Goal: Information Seeking & Learning: Check status

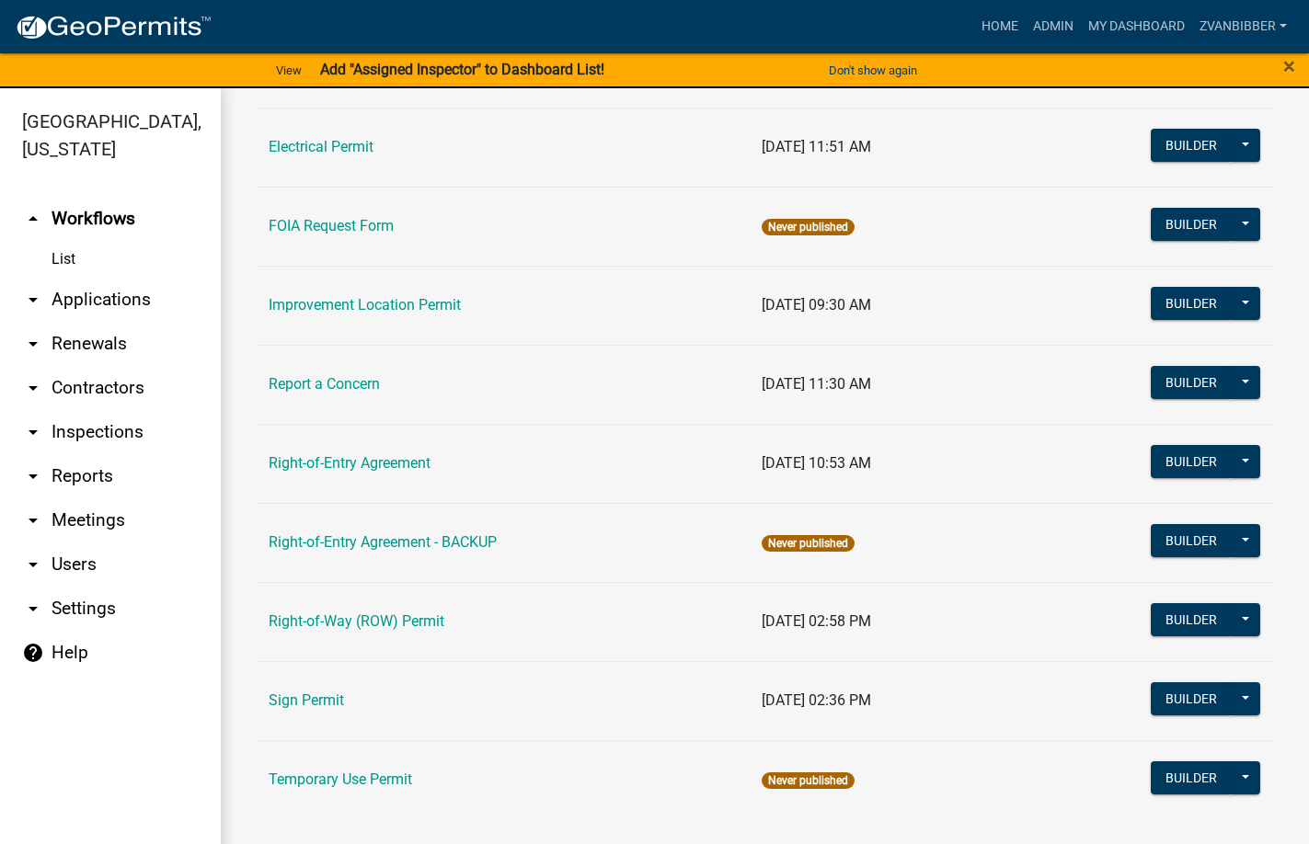
scroll to position [329, 0]
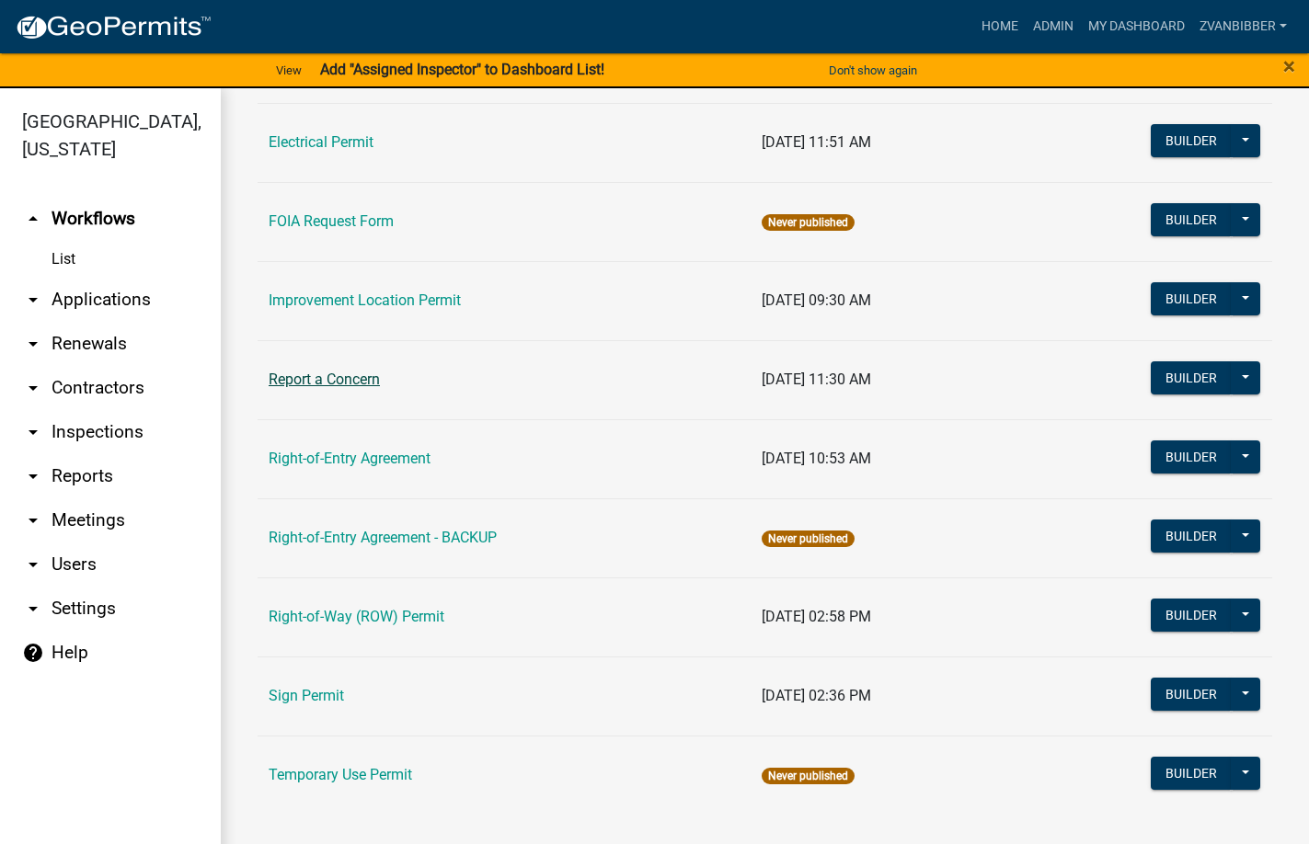
click at [329, 385] on link "Report a Concern" at bounding box center [324, 379] width 111 height 17
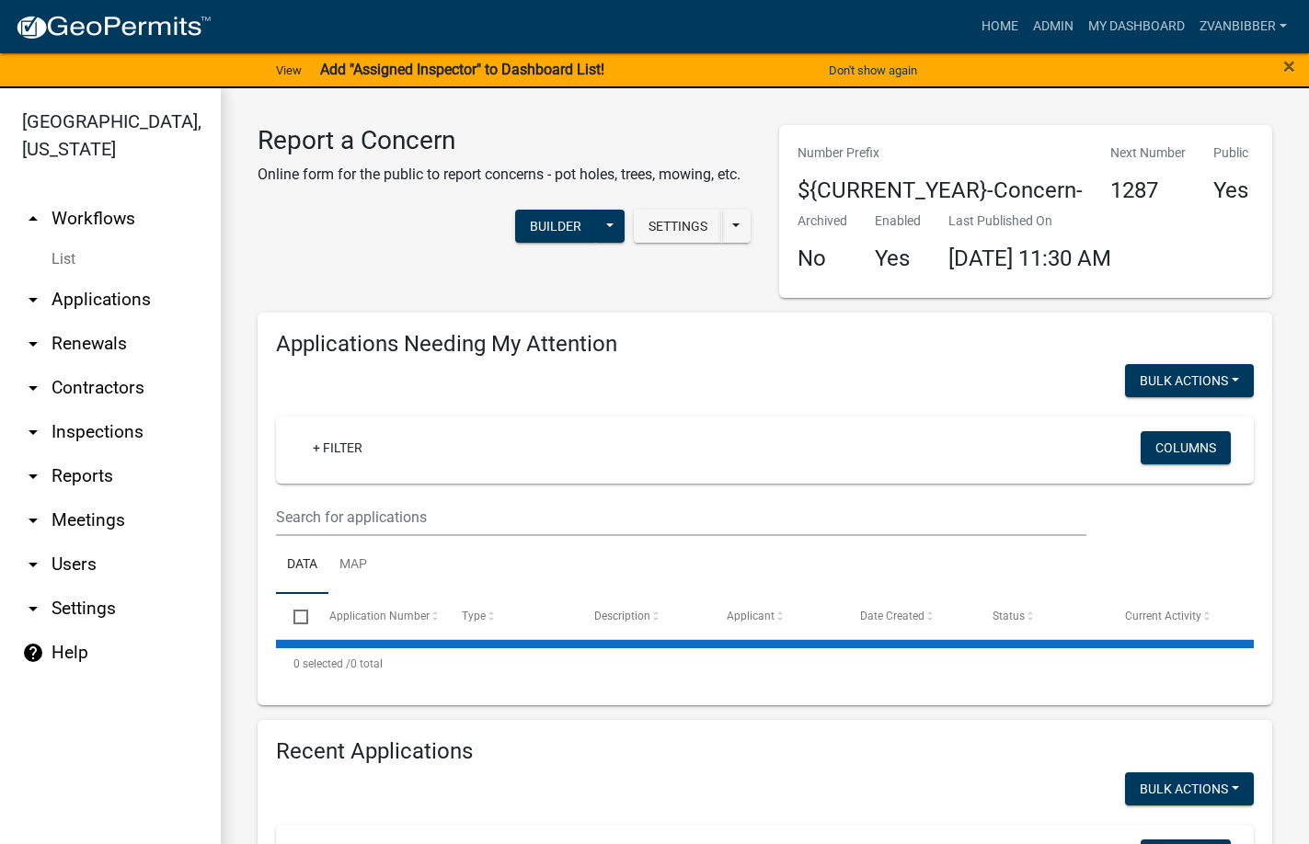
select select "1: 25"
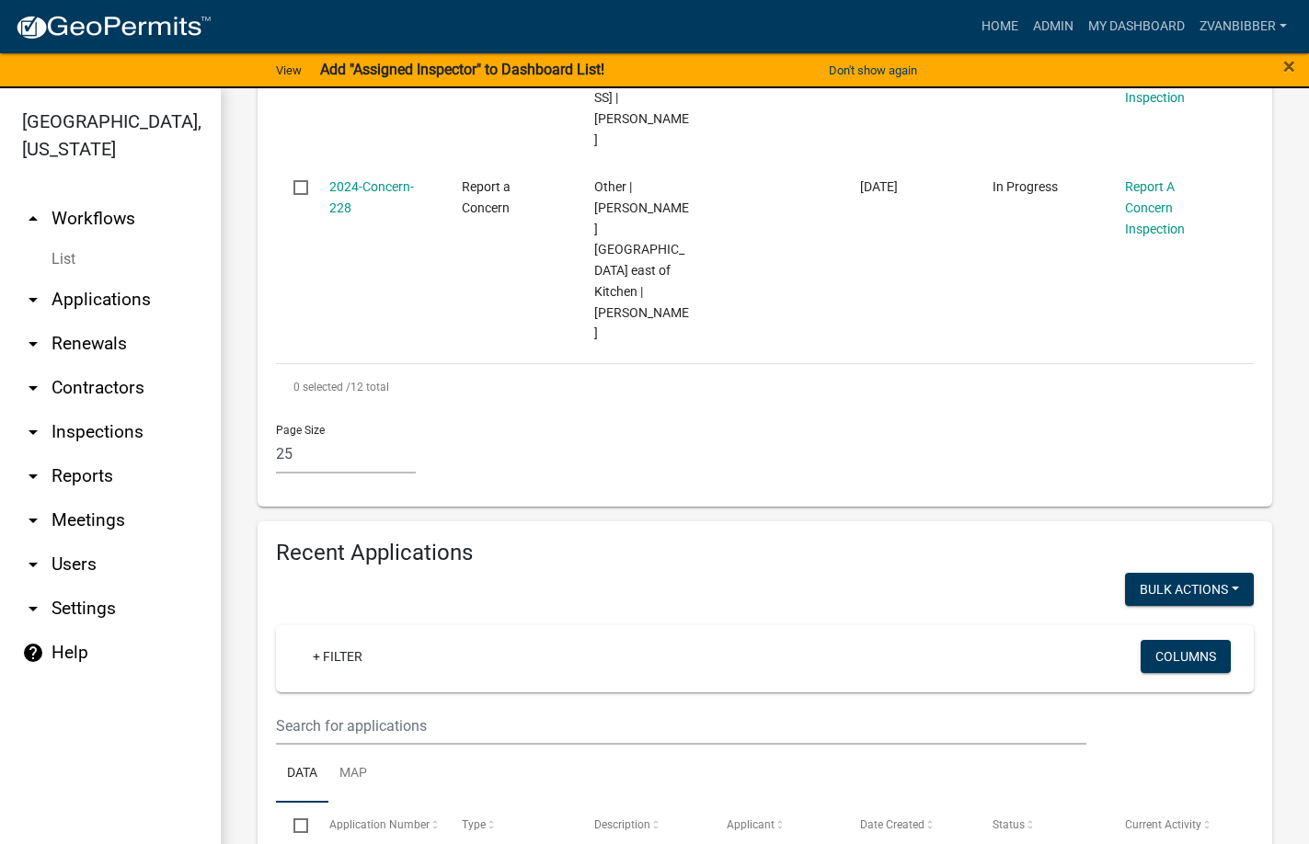
scroll to position [2115, 0]
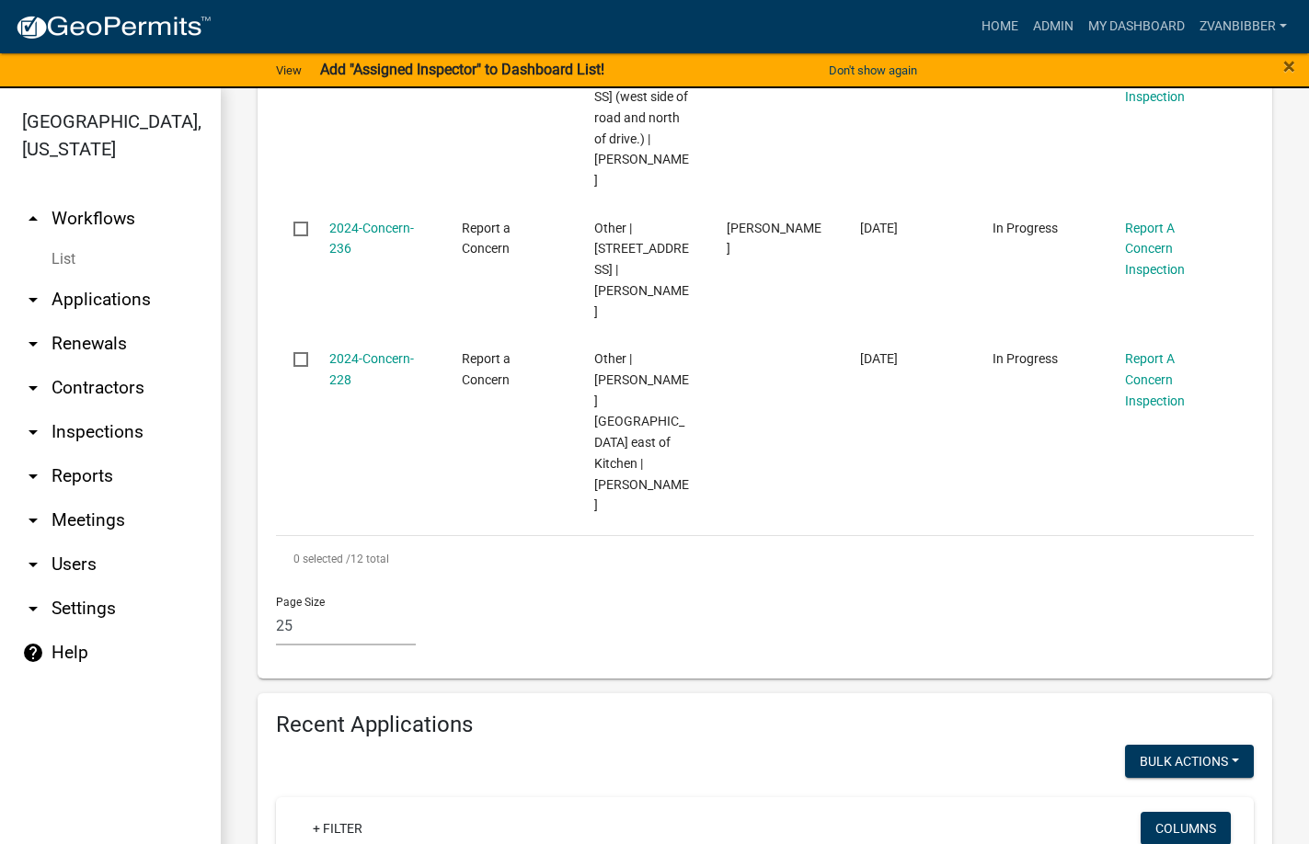
type input "whit"
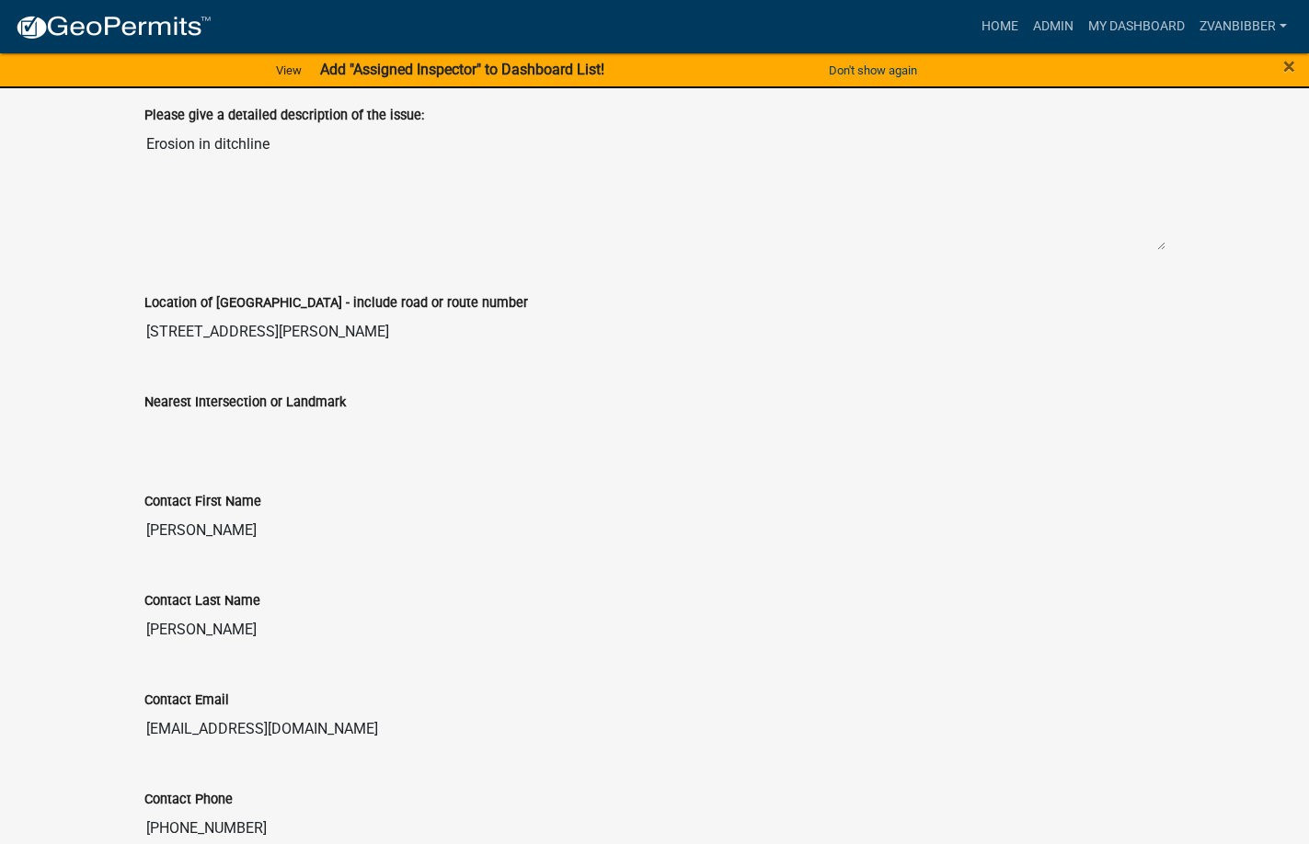
scroll to position [552, 0]
drag, startPoint x: 193, startPoint y: 539, endPoint x: 141, endPoint y: 532, distance: 52.8
click at [141, 532] on div "Contact First Name [PERSON_NAME]" at bounding box center [655, 514] width 1048 height 99
click at [150, 525] on input "[PERSON_NAME]" at bounding box center [654, 531] width 1021 height 37
click at [383, 521] on input "[PERSON_NAME]" at bounding box center [654, 531] width 1021 height 37
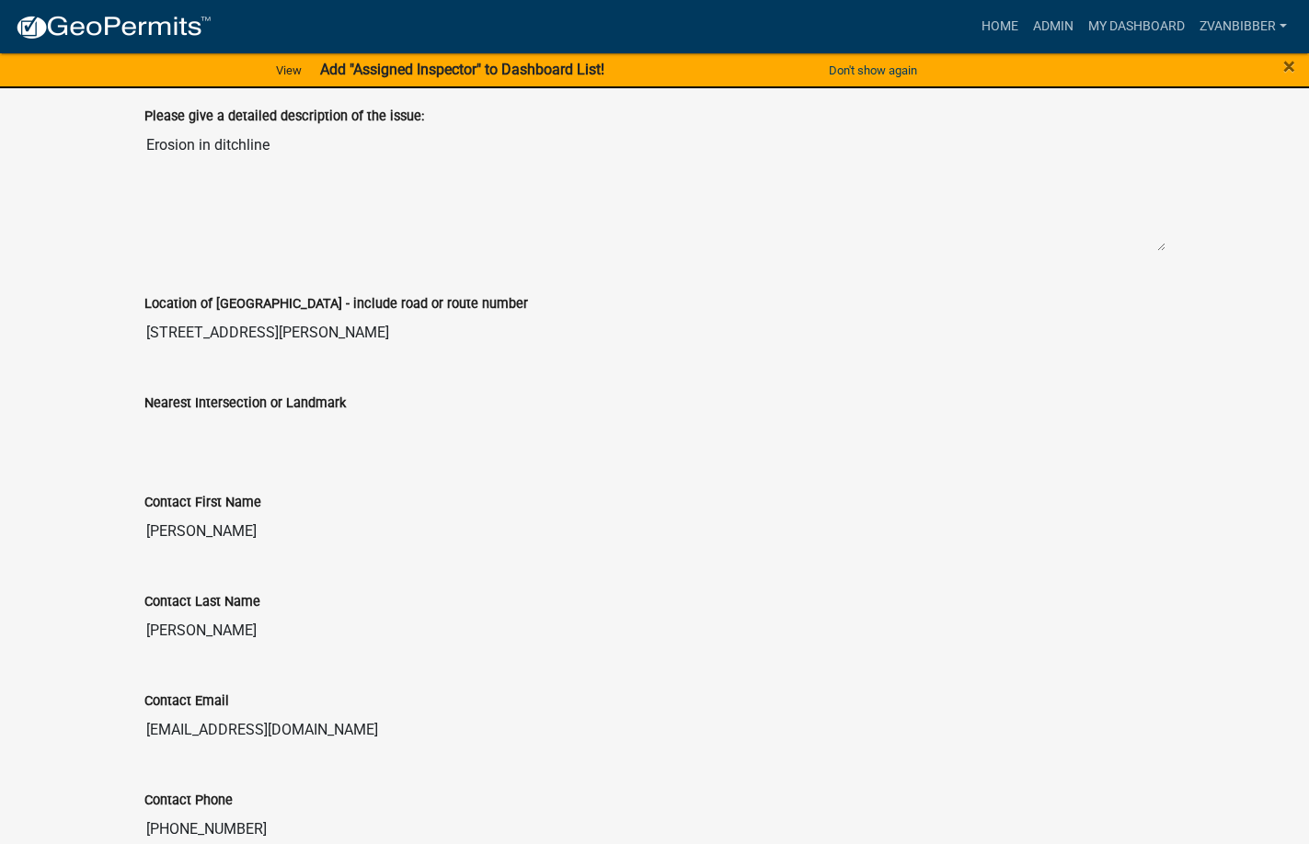
click at [188, 612] on input "[PERSON_NAME]" at bounding box center [654, 630] width 1021 height 37
click at [199, 628] on input "[PERSON_NAME]" at bounding box center [654, 630] width 1021 height 37
drag, startPoint x: 215, startPoint y: 628, endPoint x: 142, endPoint y: 633, distance: 73.7
click at [142, 633] on div "Contact Last Name [PERSON_NAME]" at bounding box center [655, 614] width 1048 height 99
click at [261, 631] on input "Holzworth" at bounding box center [654, 630] width 1021 height 37
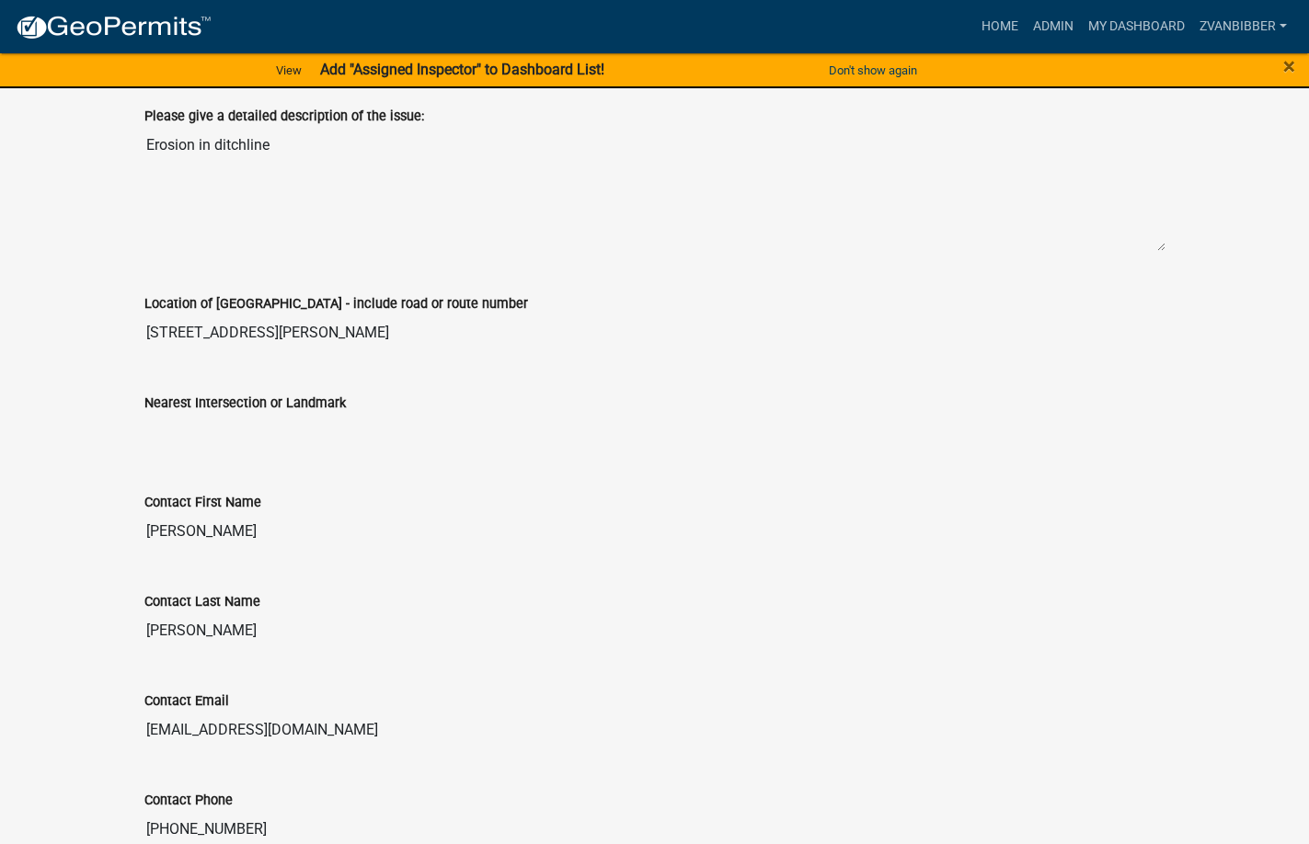
click at [268, 580] on div "Contact Last Name Holzworth" at bounding box center [654, 607] width 1021 height 85
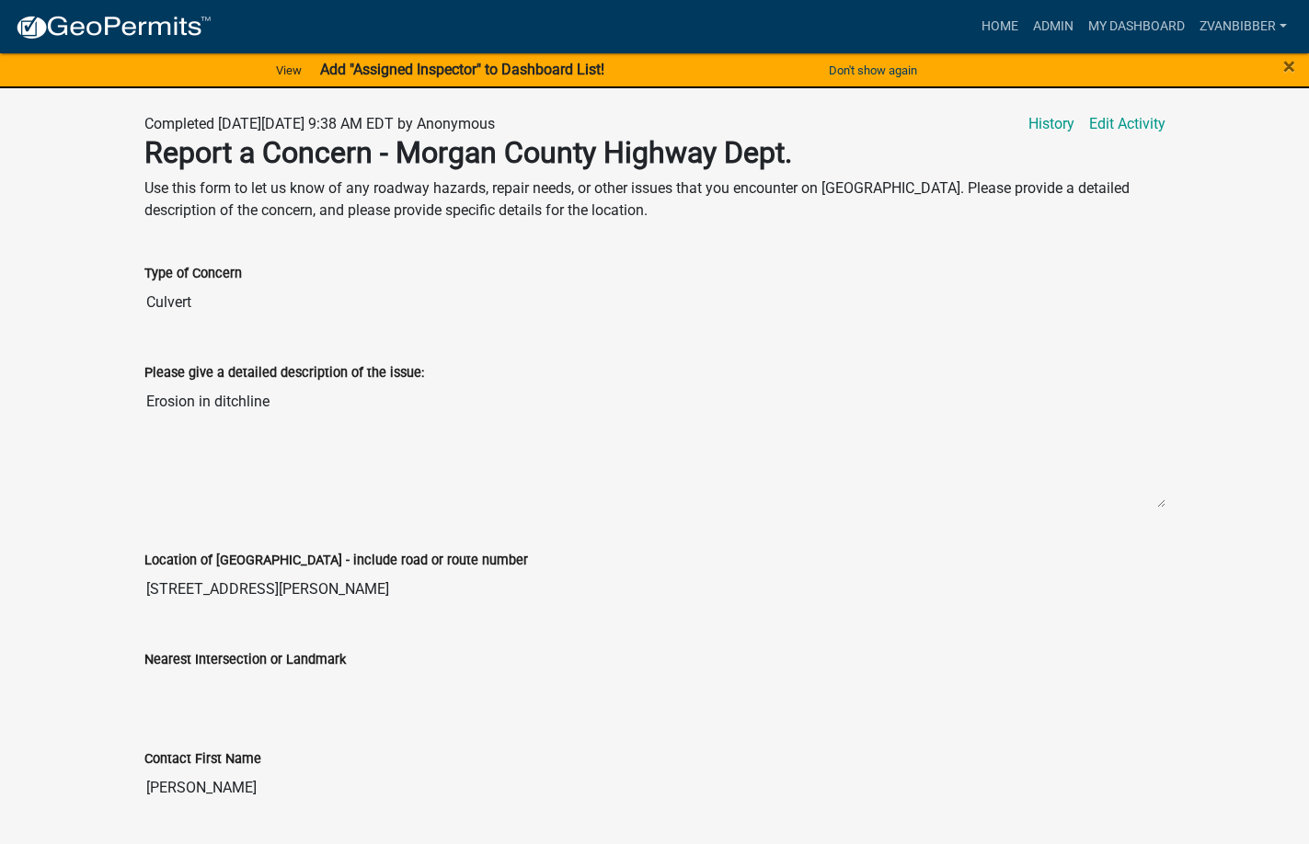
scroll to position [276, 0]
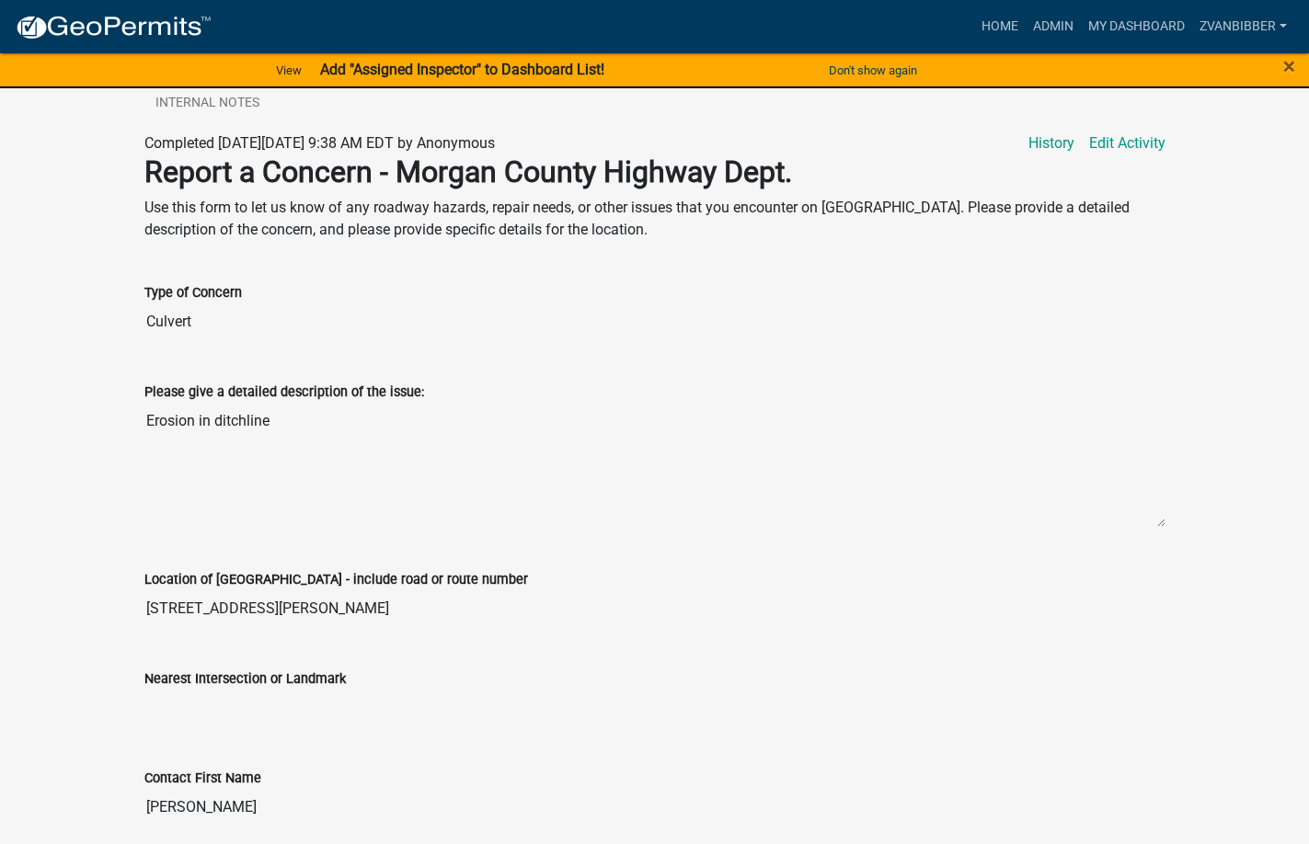
click at [154, 605] on input "59 Judy Drive" at bounding box center [654, 608] width 1021 height 37
drag, startPoint x: 155, startPoint y: 603, endPoint x: 270, endPoint y: 607, distance: 115.0
click at [270, 607] on input "59 Judy Drive" at bounding box center [654, 608] width 1021 height 37
